Goal: Task Accomplishment & Management: Manage account settings

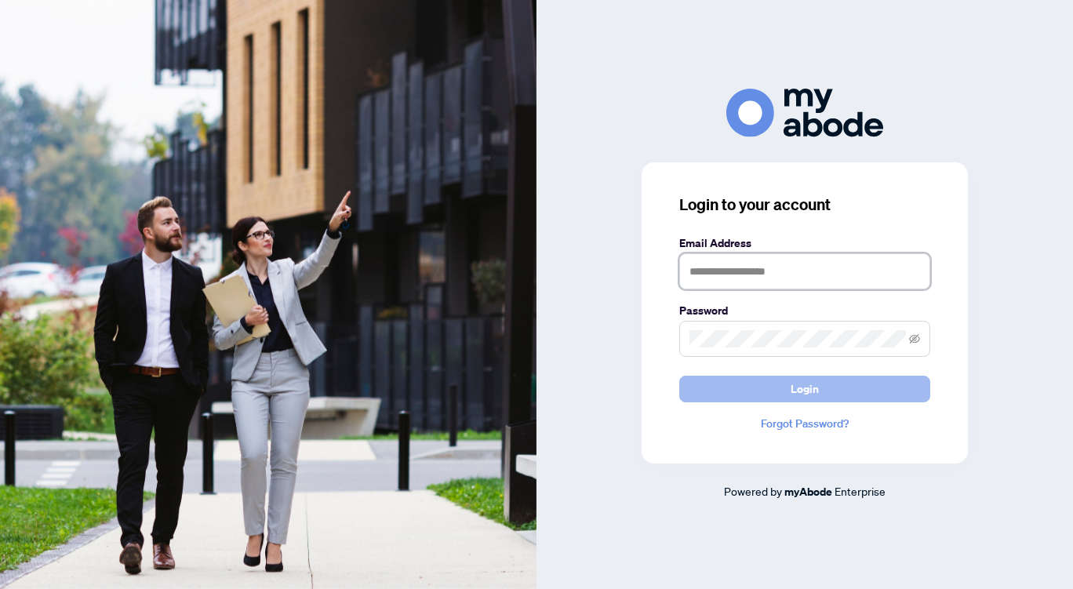
type input "**********"
click at [760, 386] on button "Login" at bounding box center [805, 389] width 251 height 27
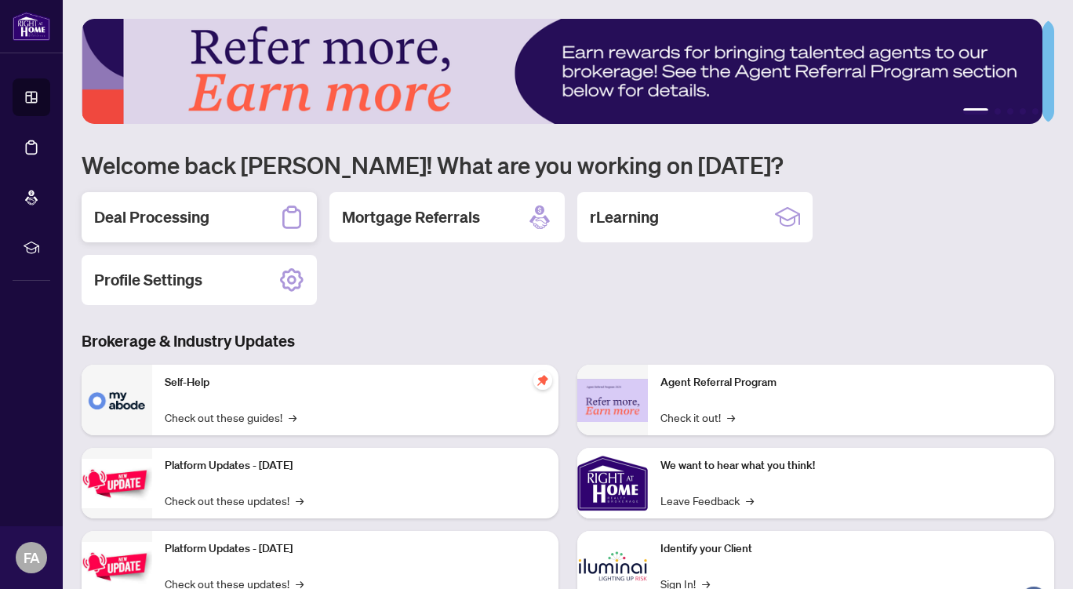
click at [217, 218] on div "Deal Processing" at bounding box center [199, 217] width 235 height 50
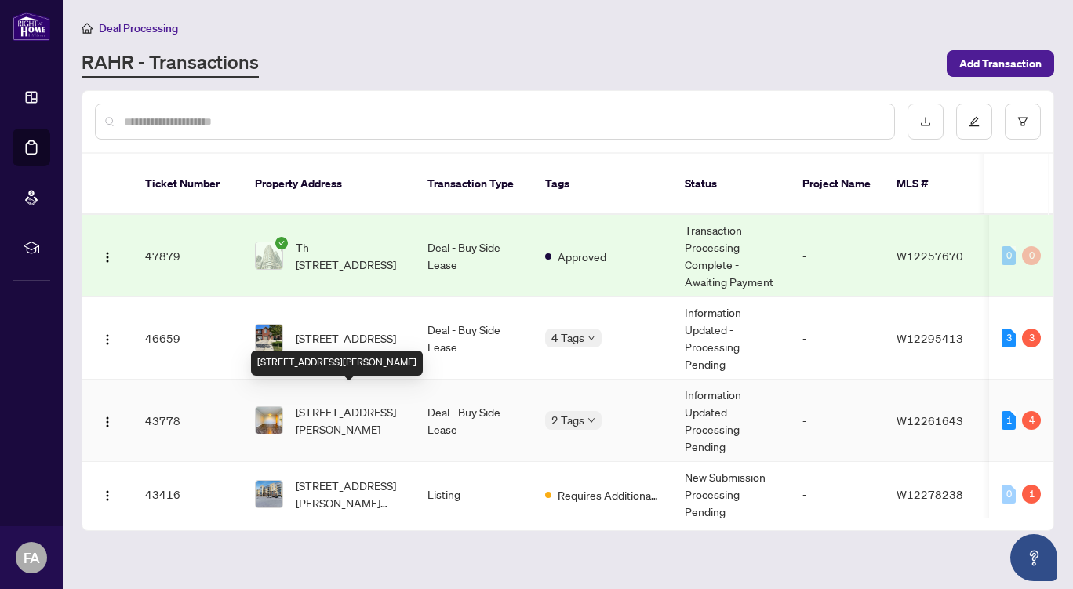
click at [387, 403] on span "1410-350 Webb Dr, Mississauga, Ontario L5B 3W4, Canada" at bounding box center [349, 420] width 107 height 35
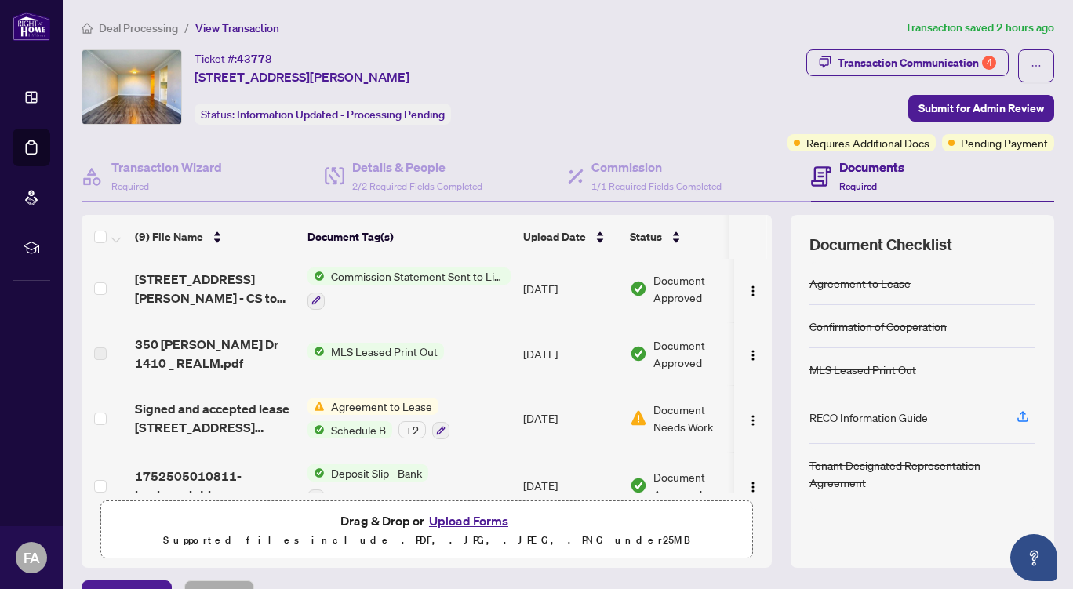
scroll to position [363, 0]
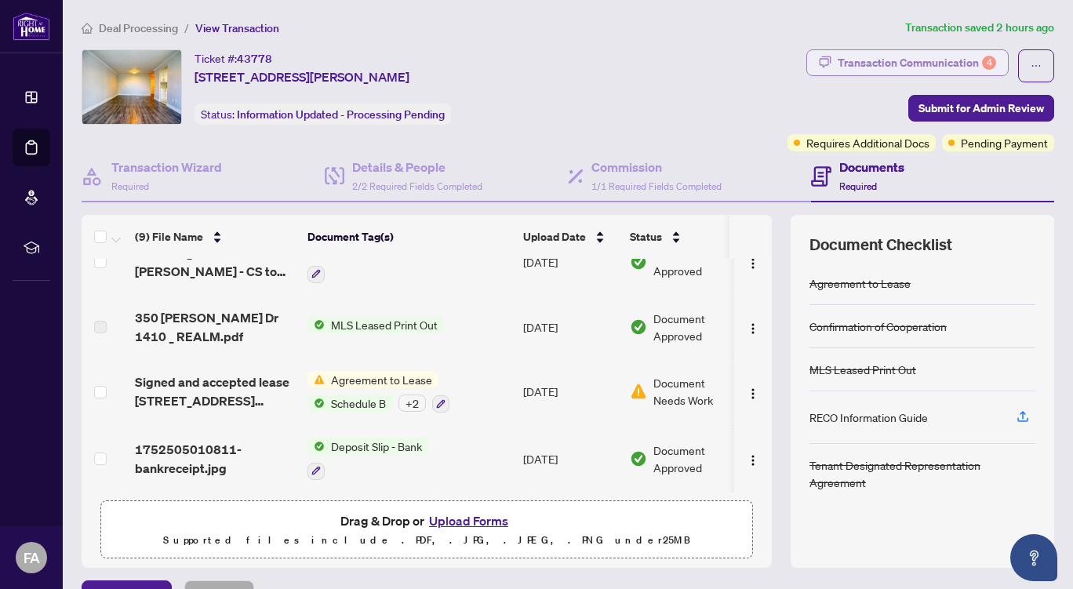
click at [877, 56] on div "Transaction Communication 4" at bounding box center [917, 62] width 159 height 25
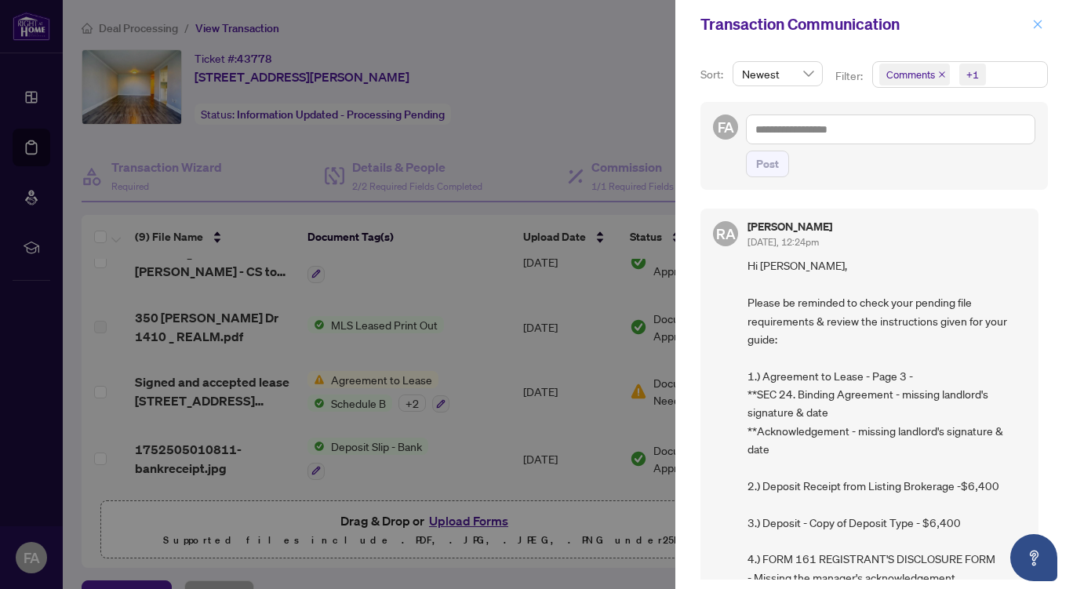
click at [1038, 22] on icon "close" at bounding box center [1038, 24] width 11 height 11
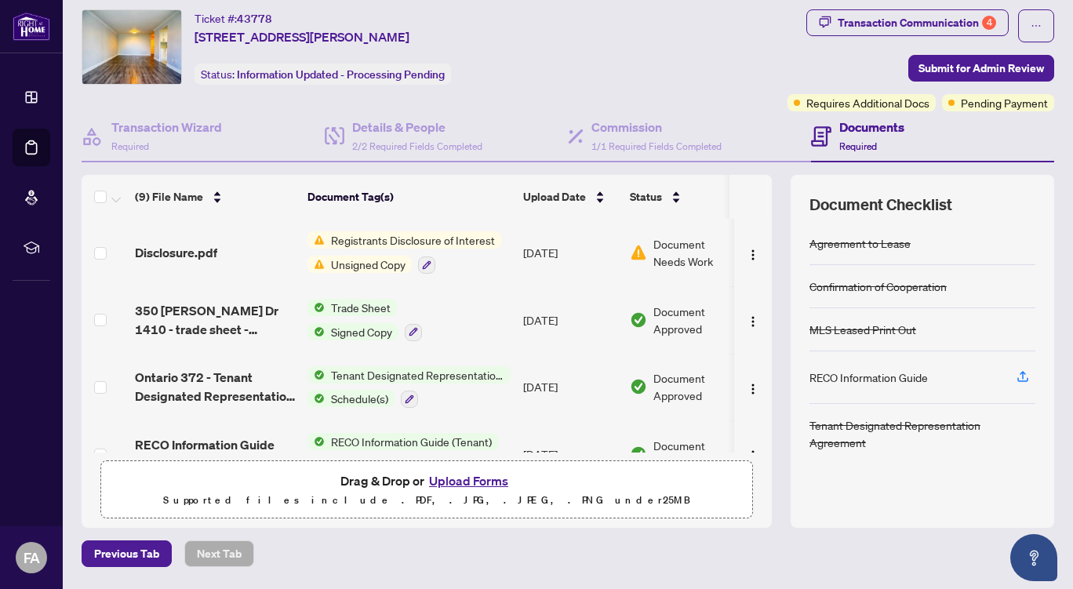
scroll to position [39, 0]
click at [873, 20] on div "Transaction Communication 4" at bounding box center [917, 23] width 159 height 25
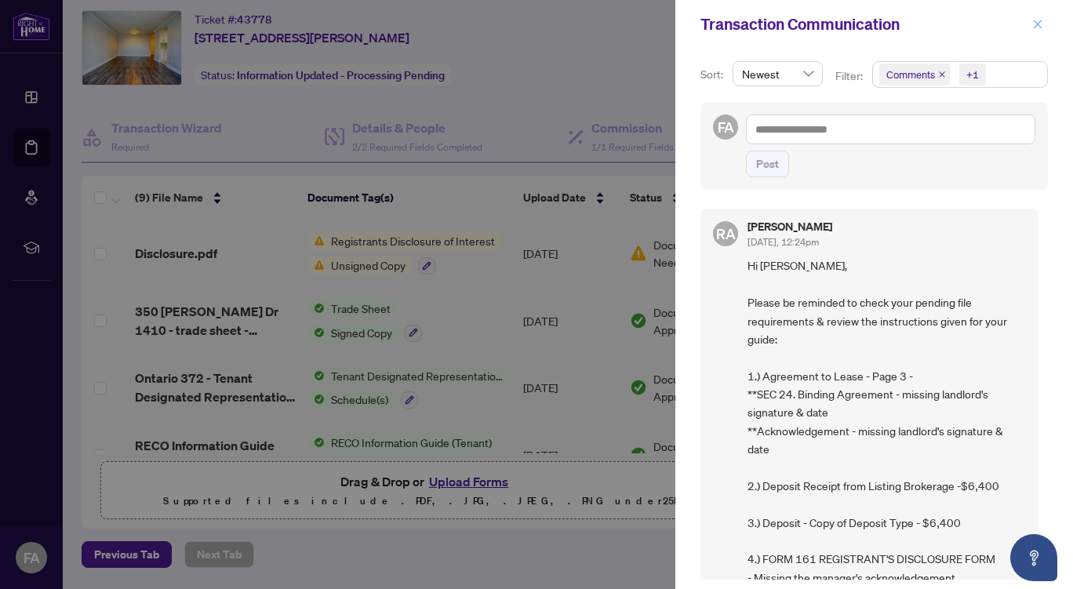
click at [1037, 24] on icon "close" at bounding box center [1038, 24] width 9 height 9
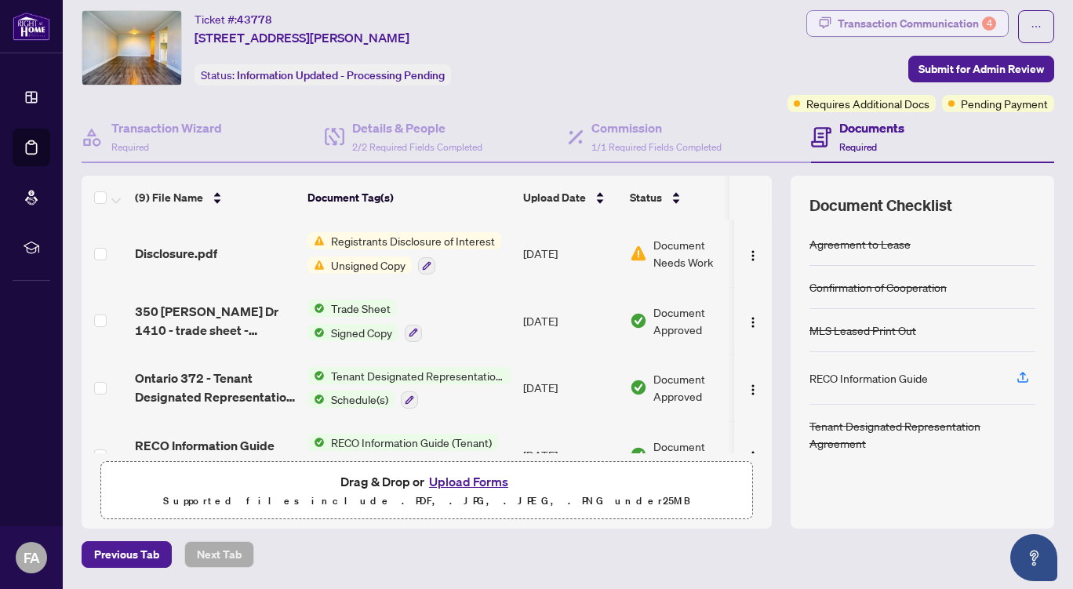
click at [902, 20] on div "Transaction Communication 4" at bounding box center [917, 23] width 159 height 25
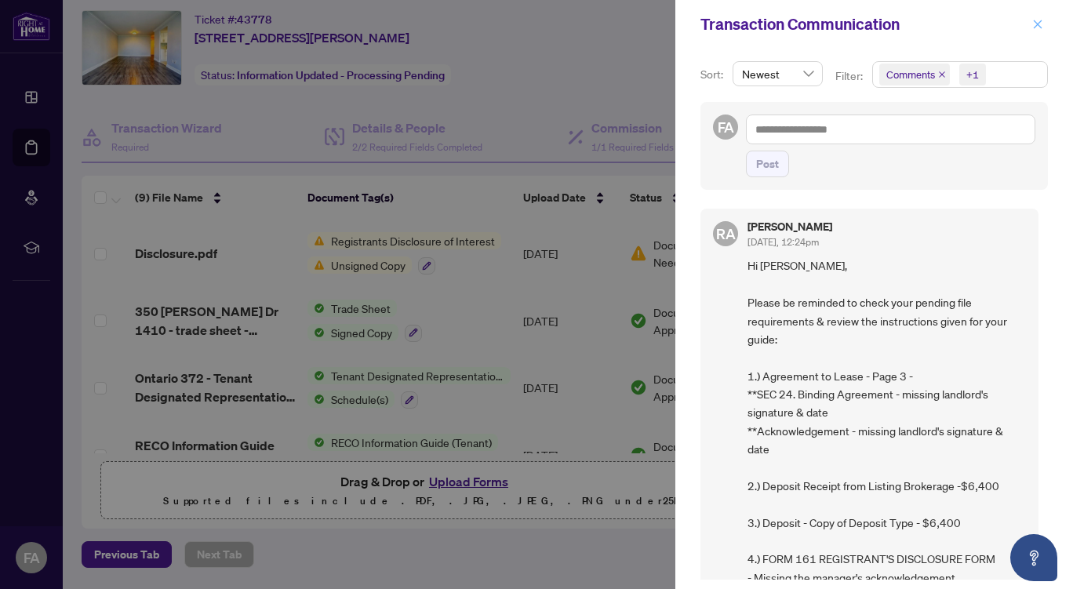
click at [1044, 23] on button "button" at bounding box center [1038, 24] width 20 height 19
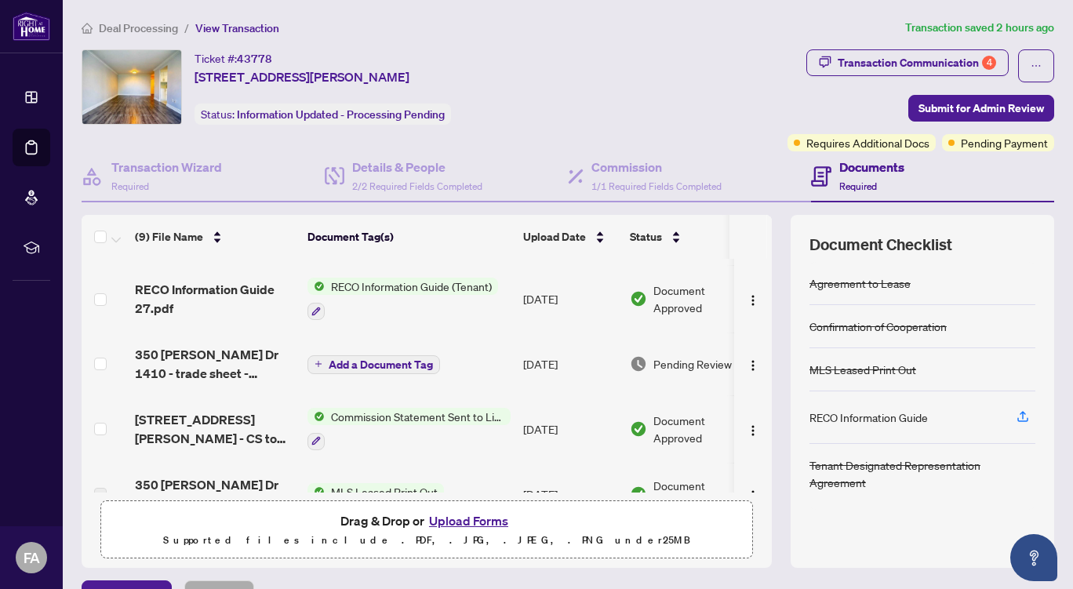
scroll to position [196, 0]
click at [450, 520] on button "Upload Forms" at bounding box center [469, 521] width 89 height 20
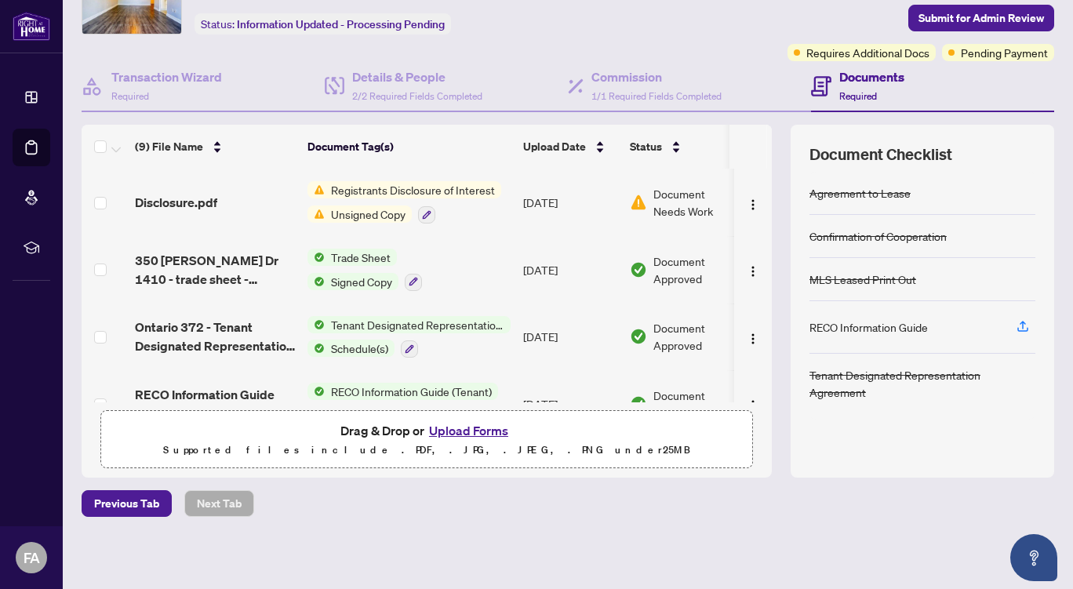
scroll to position [0, 0]
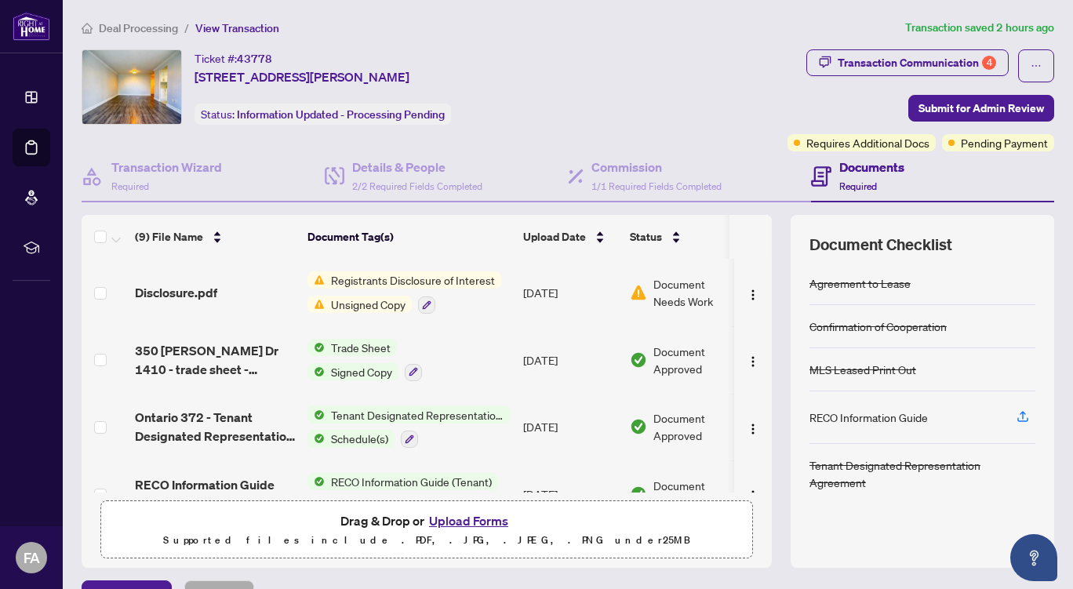
click at [461, 518] on button "Upload Forms" at bounding box center [469, 521] width 89 height 20
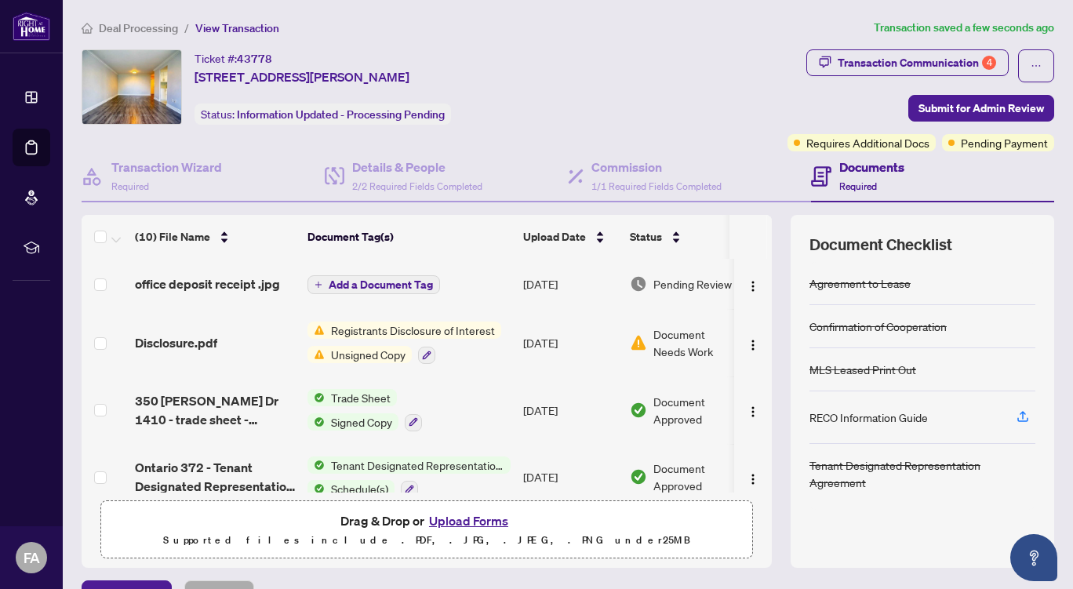
click at [375, 280] on span "Add a Document Tag" at bounding box center [381, 284] width 104 height 11
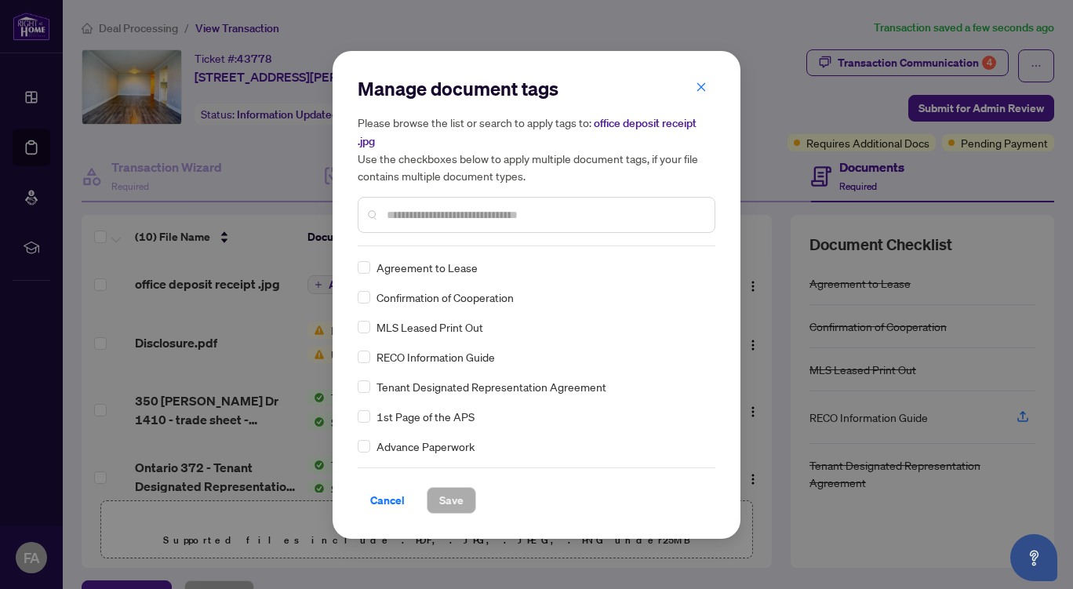
click at [447, 206] on input "text" at bounding box center [544, 214] width 315 height 17
type input "*******"
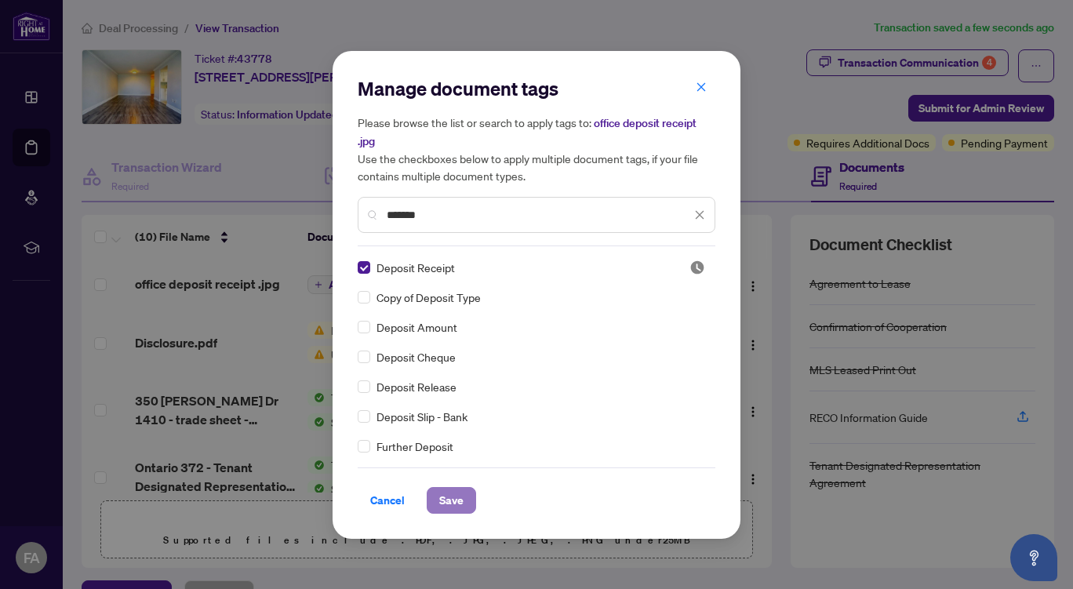
click at [449, 500] on span "Save" at bounding box center [451, 500] width 24 height 25
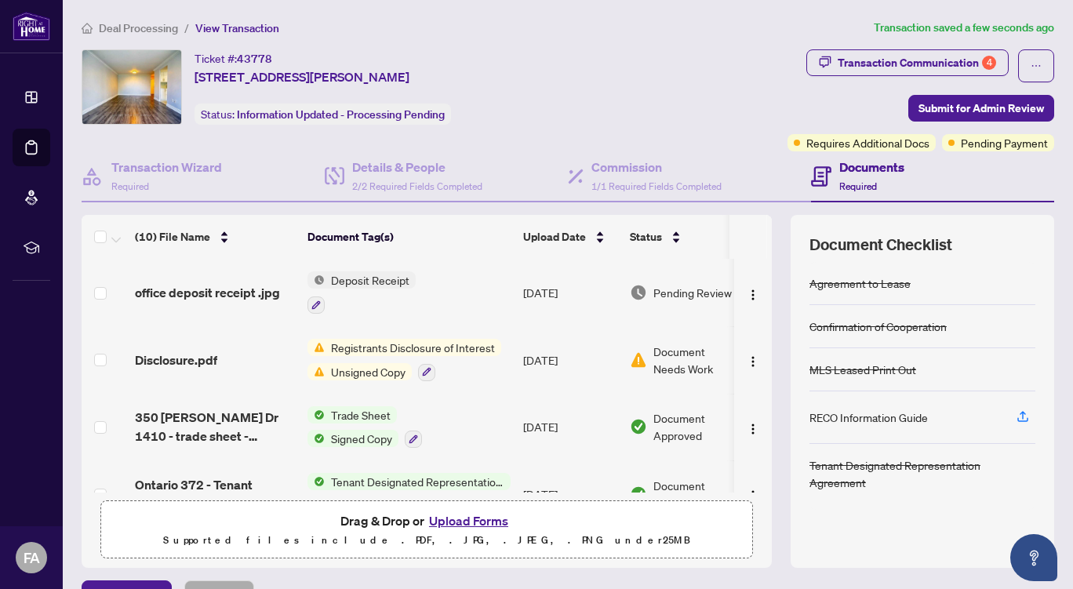
click at [450, 519] on button "Upload Forms" at bounding box center [469, 521] width 89 height 20
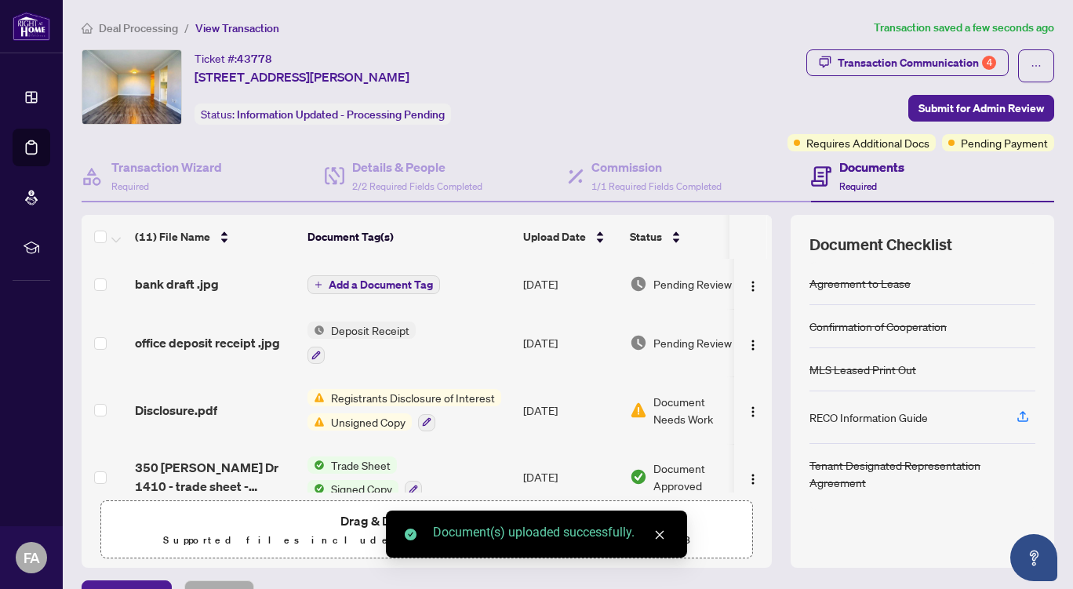
click at [357, 283] on span "Add a Document Tag" at bounding box center [381, 284] width 104 height 11
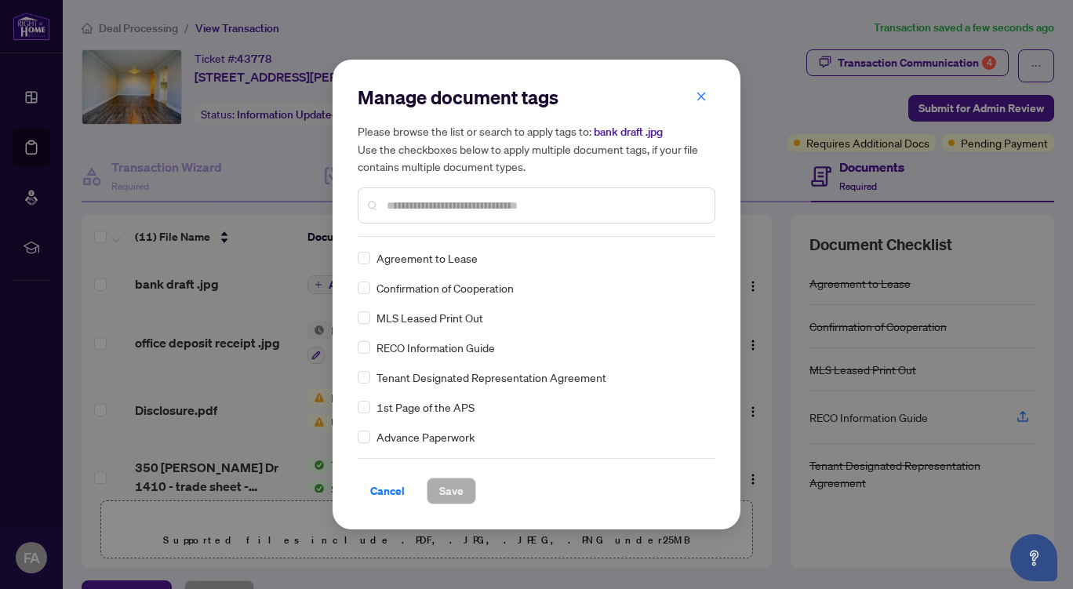
click at [475, 208] on input "text" at bounding box center [544, 205] width 315 height 17
type input "****"
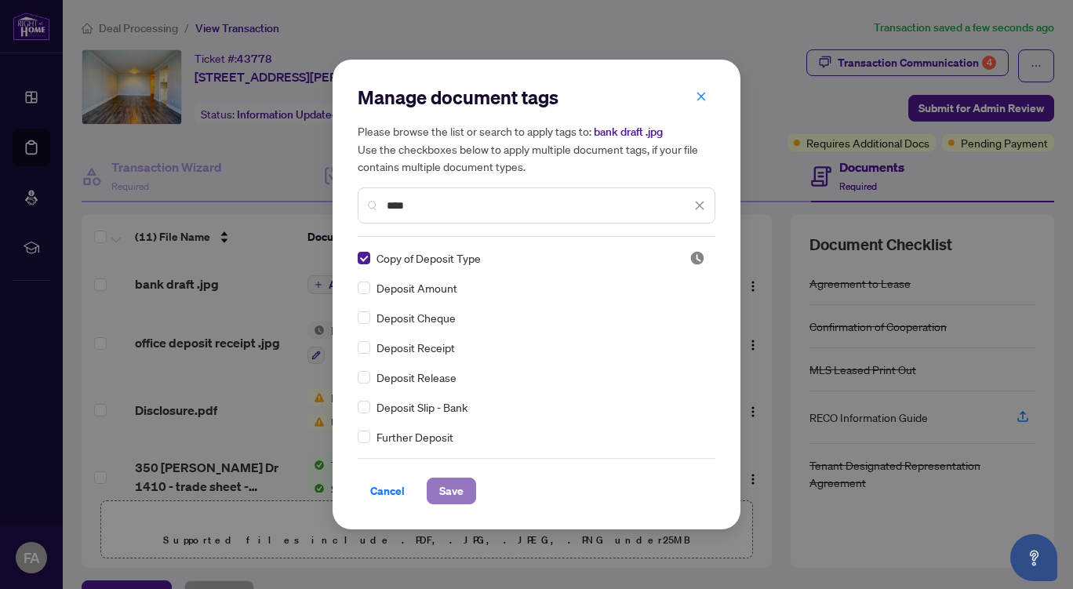
click at [449, 493] on span "Save" at bounding box center [451, 491] width 24 height 25
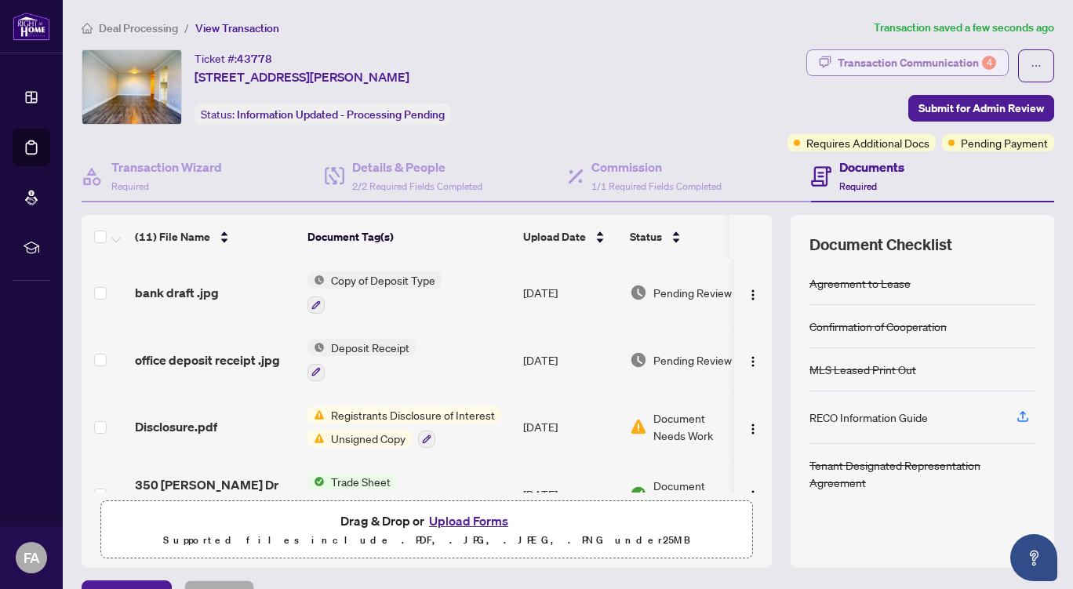
click at [888, 60] on div "Transaction Communication 4" at bounding box center [917, 62] width 159 height 25
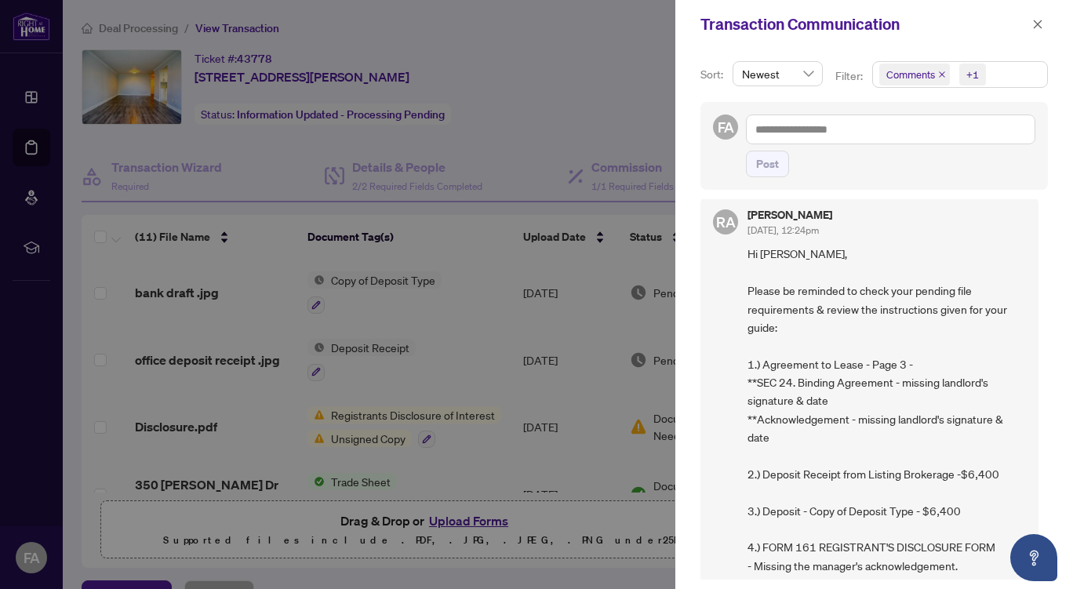
scroll to position [10, 0]
click at [1041, 21] on icon "close" at bounding box center [1038, 24] width 9 height 9
